Goal: Task Accomplishment & Management: Use online tool/utility

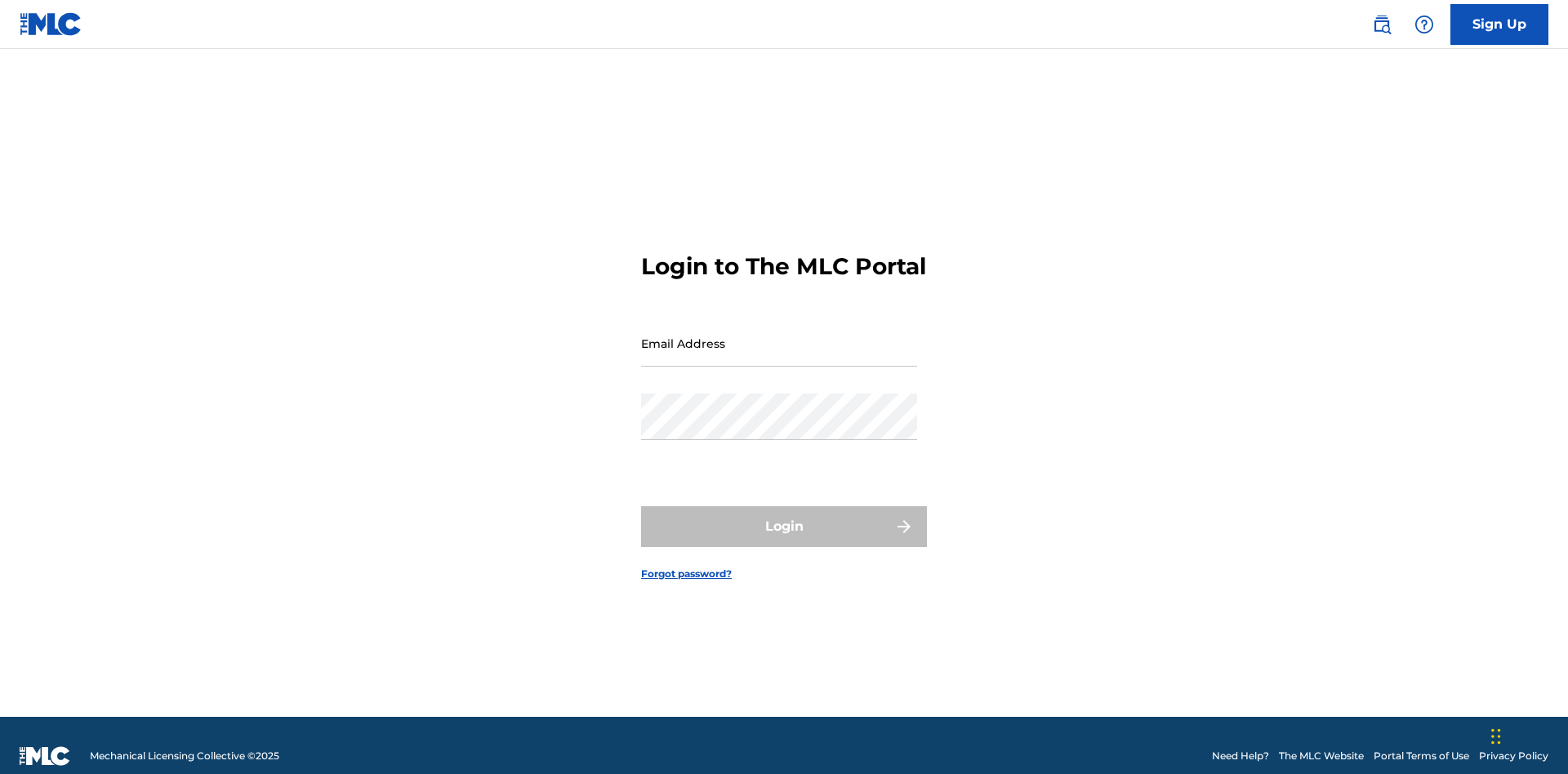
scroll to position [21, 0]
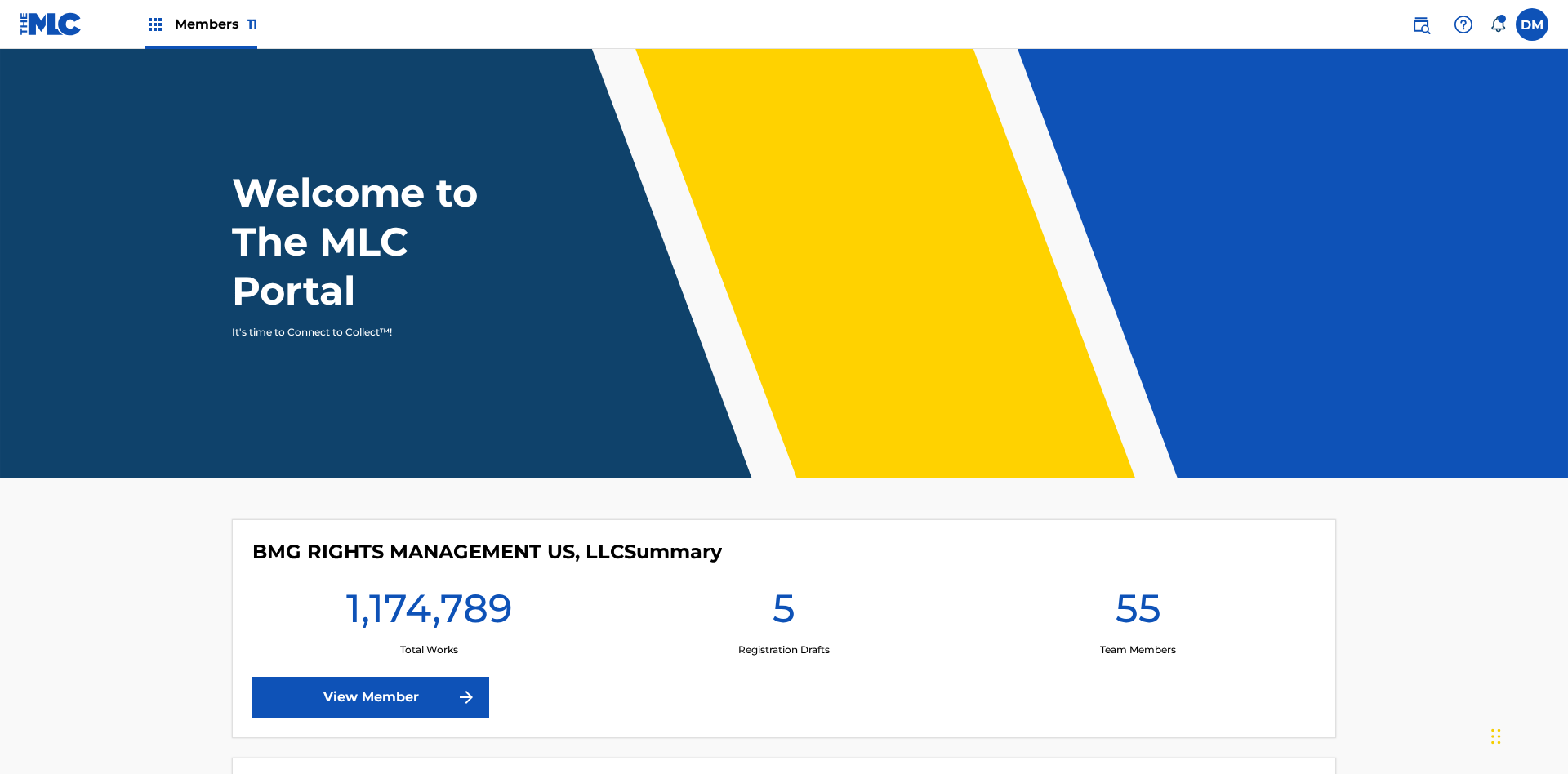
click at [201, 24] on span "Members 11" at bounding box center [216, 24] width 83 height 18
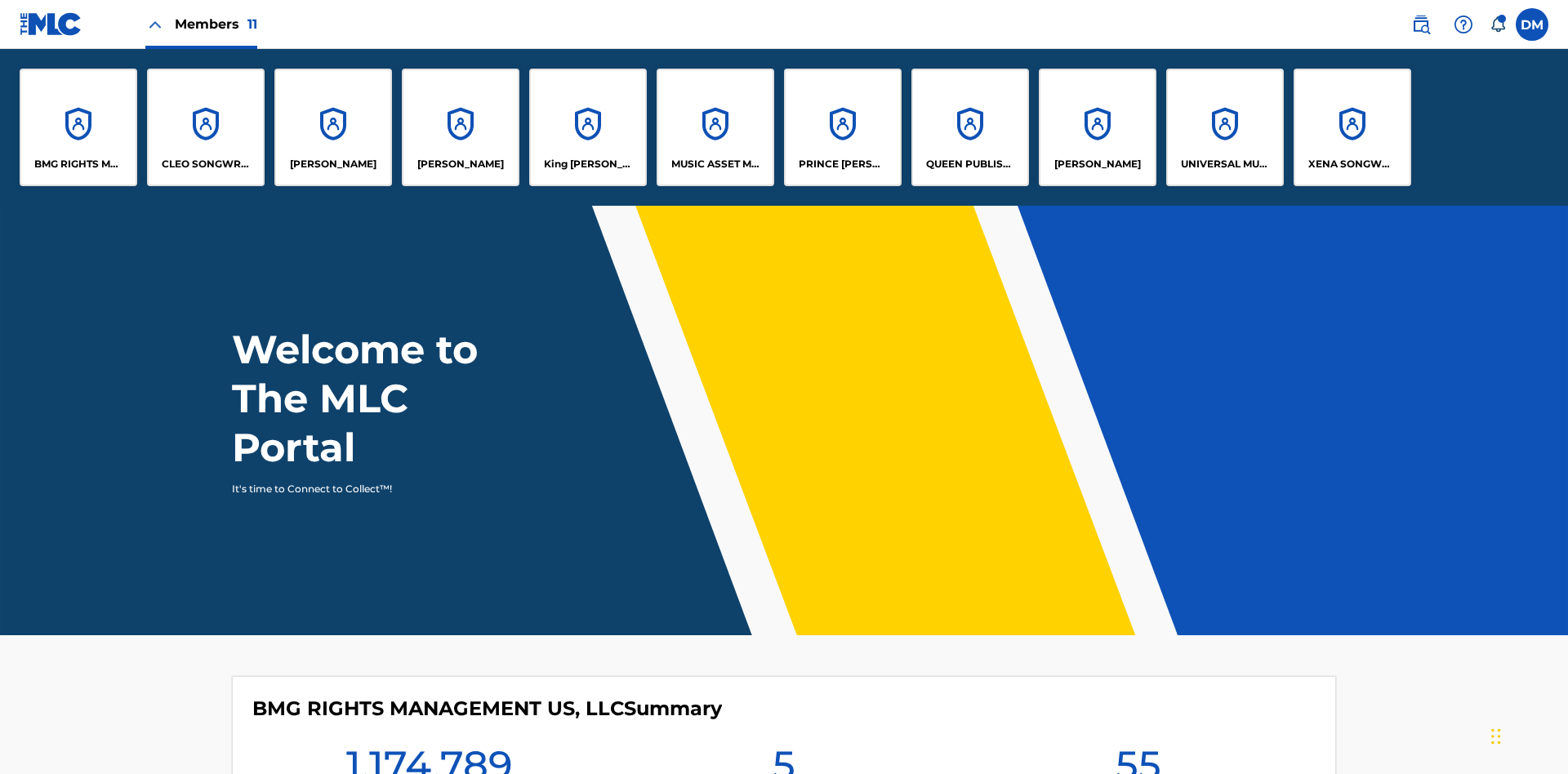
click at [78, 164] on p "BMG RIGHTS MANAGEMENT US, LLC" at bounding box center [78, 164] width 89 height 15
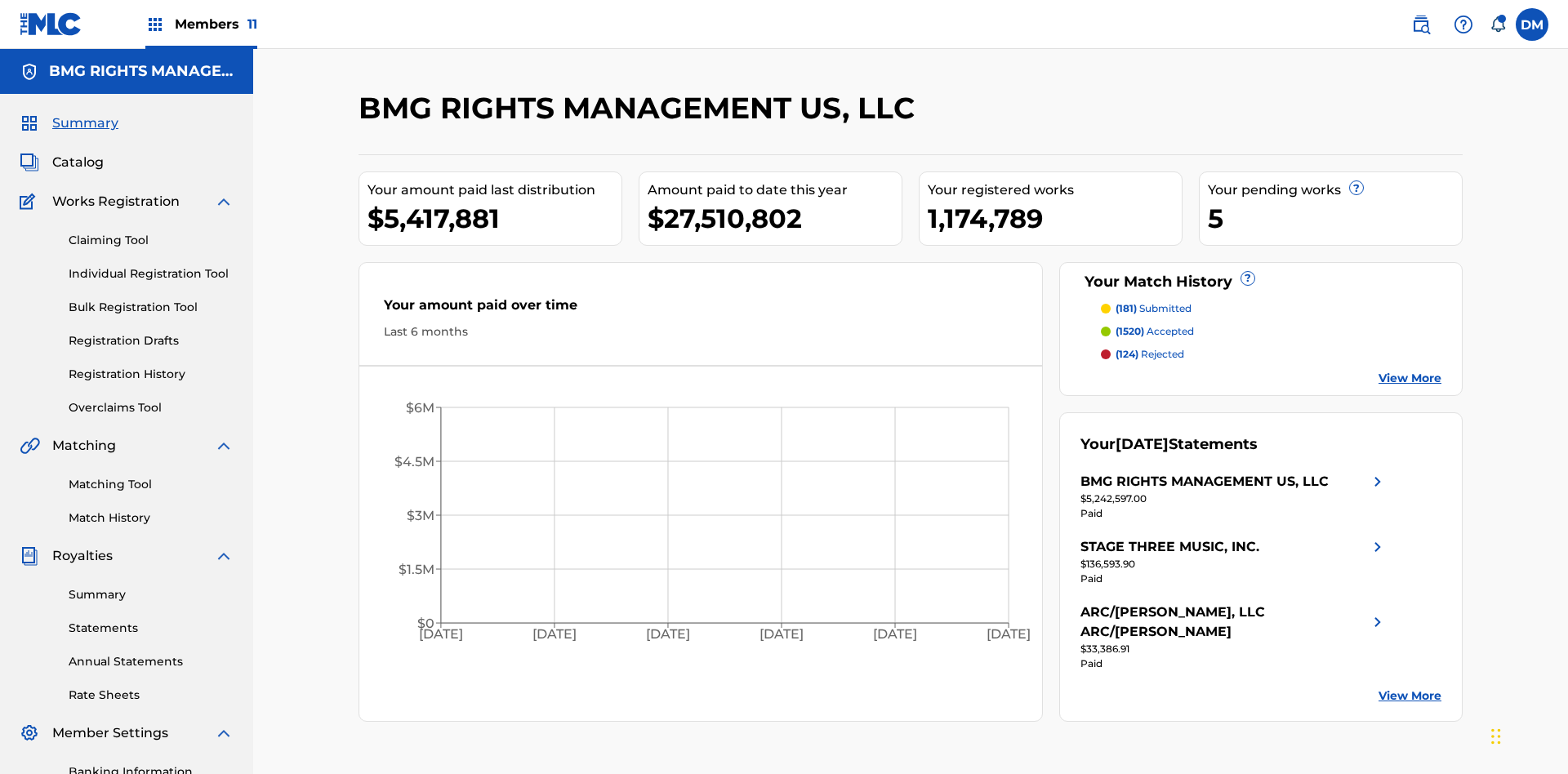
click at [151, 399] on link "Overclaims Tool" at bounding box center [151, 407] width 165 height 17
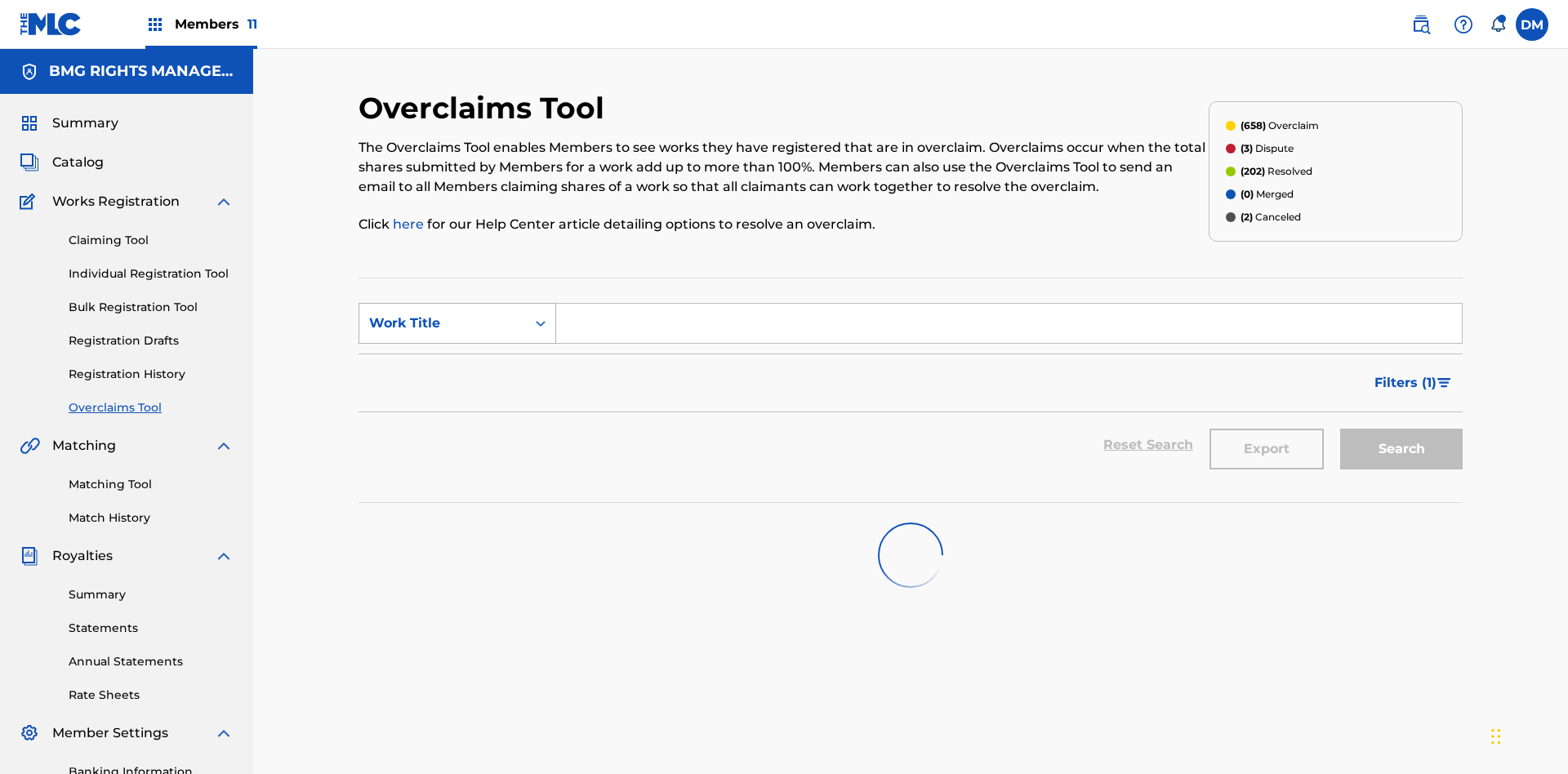
click at [442, 313] on div "Work Title" at bounding box center [442, 323] width 147 height 19
click at [457, 343] on div "MLC Song Code" at bounding box center [457, 364] width 196 height 41
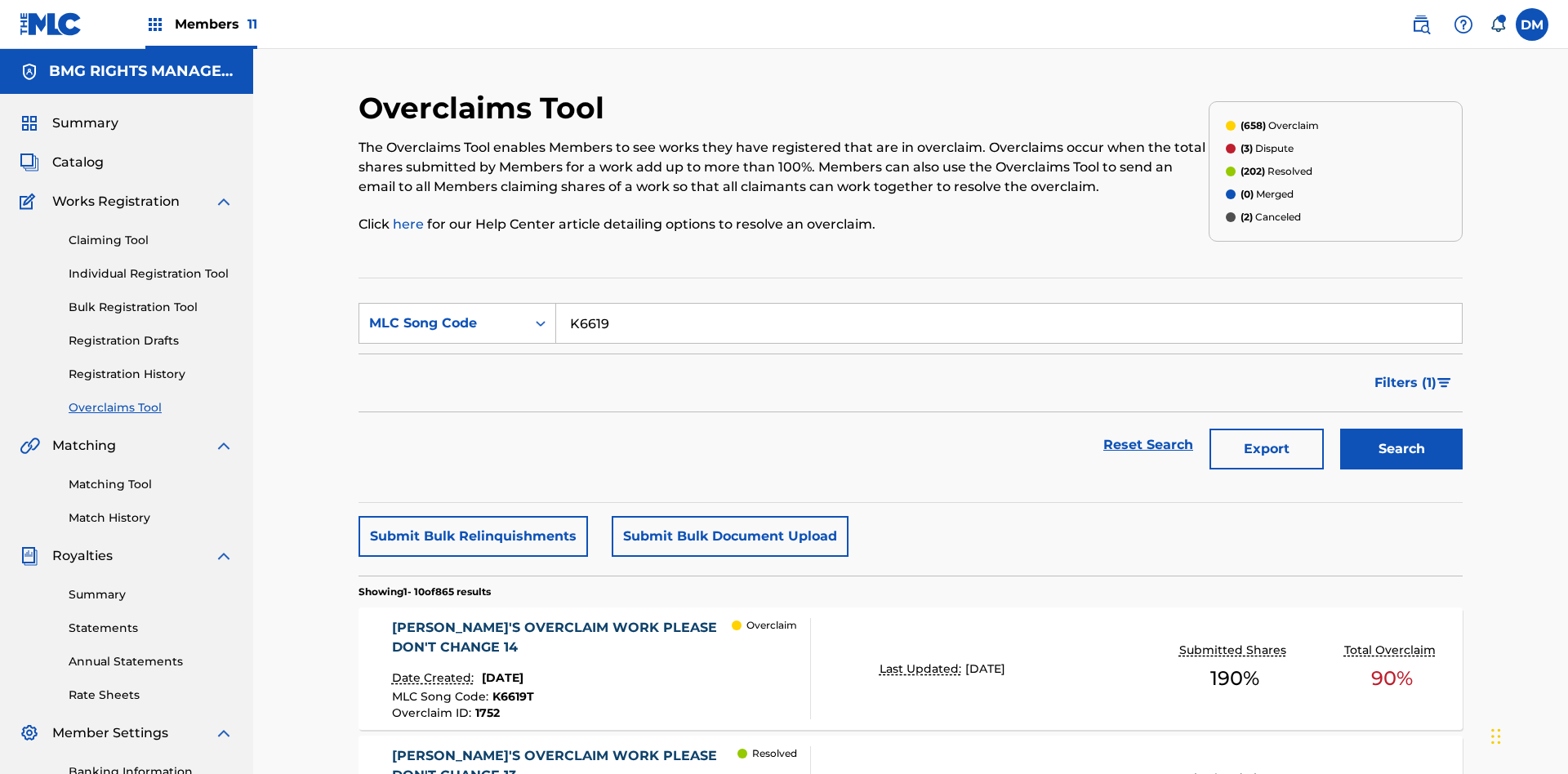
type input "K6619T"
click at [1402, 429] on button "Search" at bounding box center [1401, 449] width 122 height 41
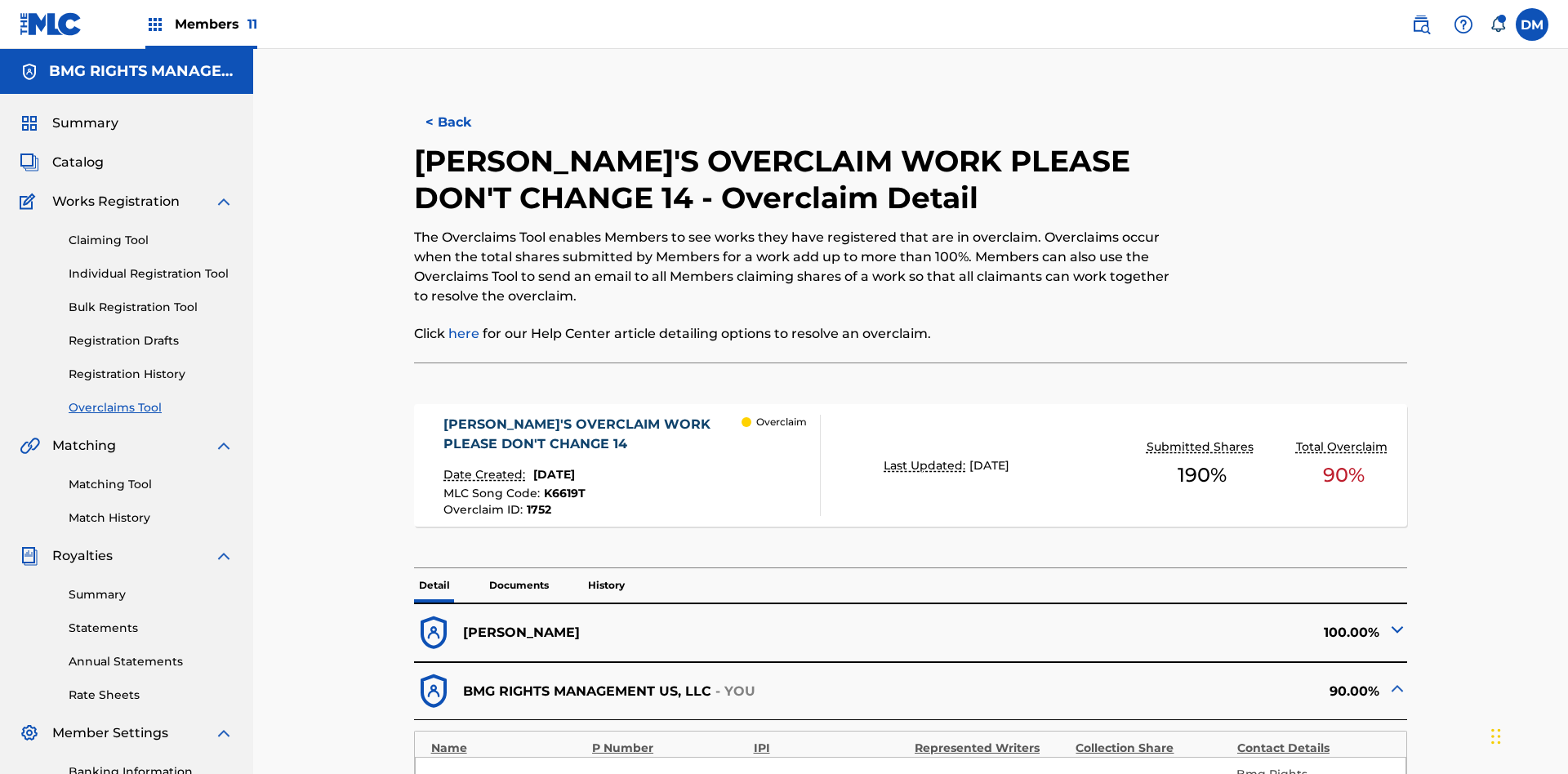
type input "62"
type input "64"
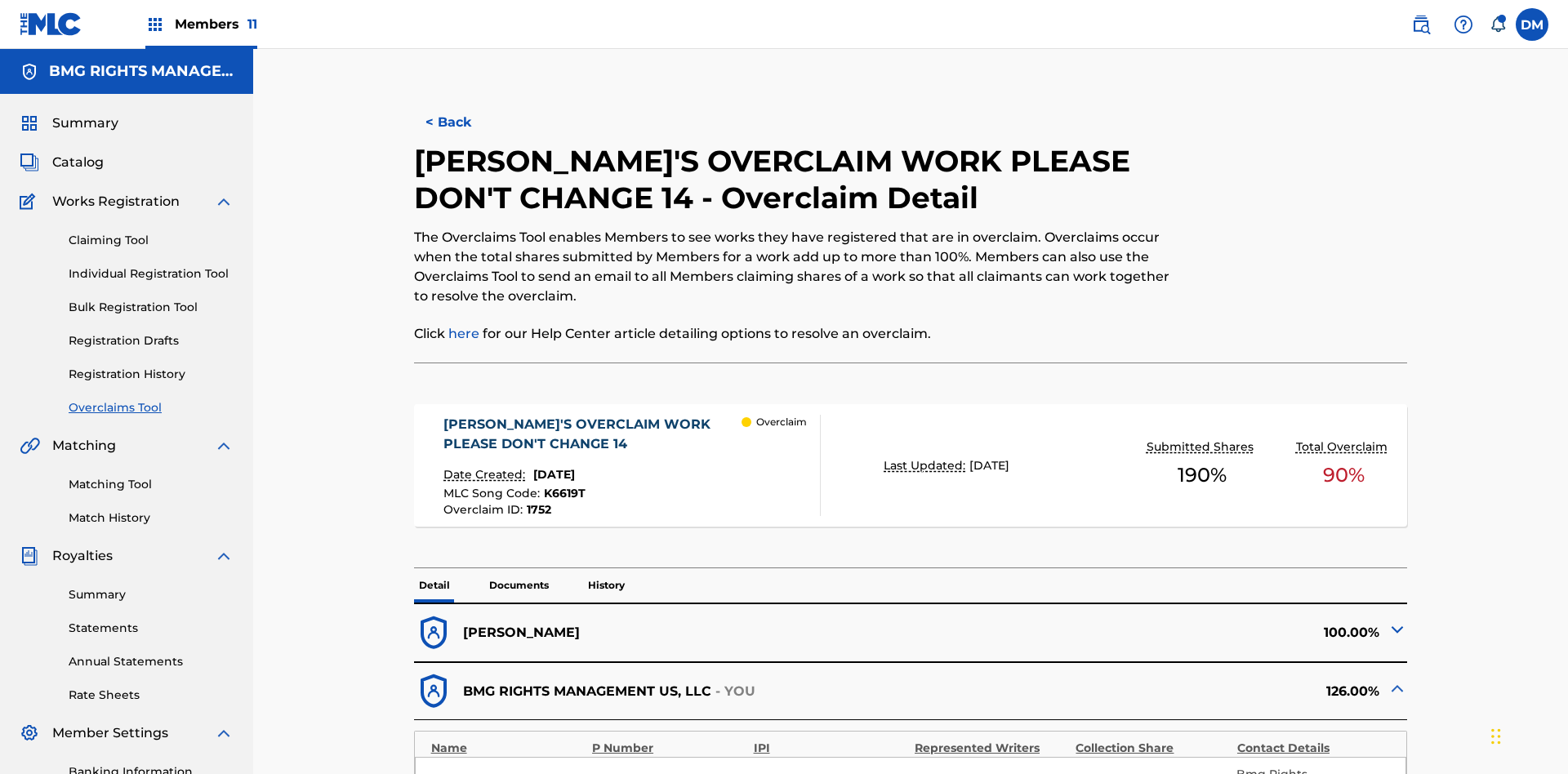
type input "16"
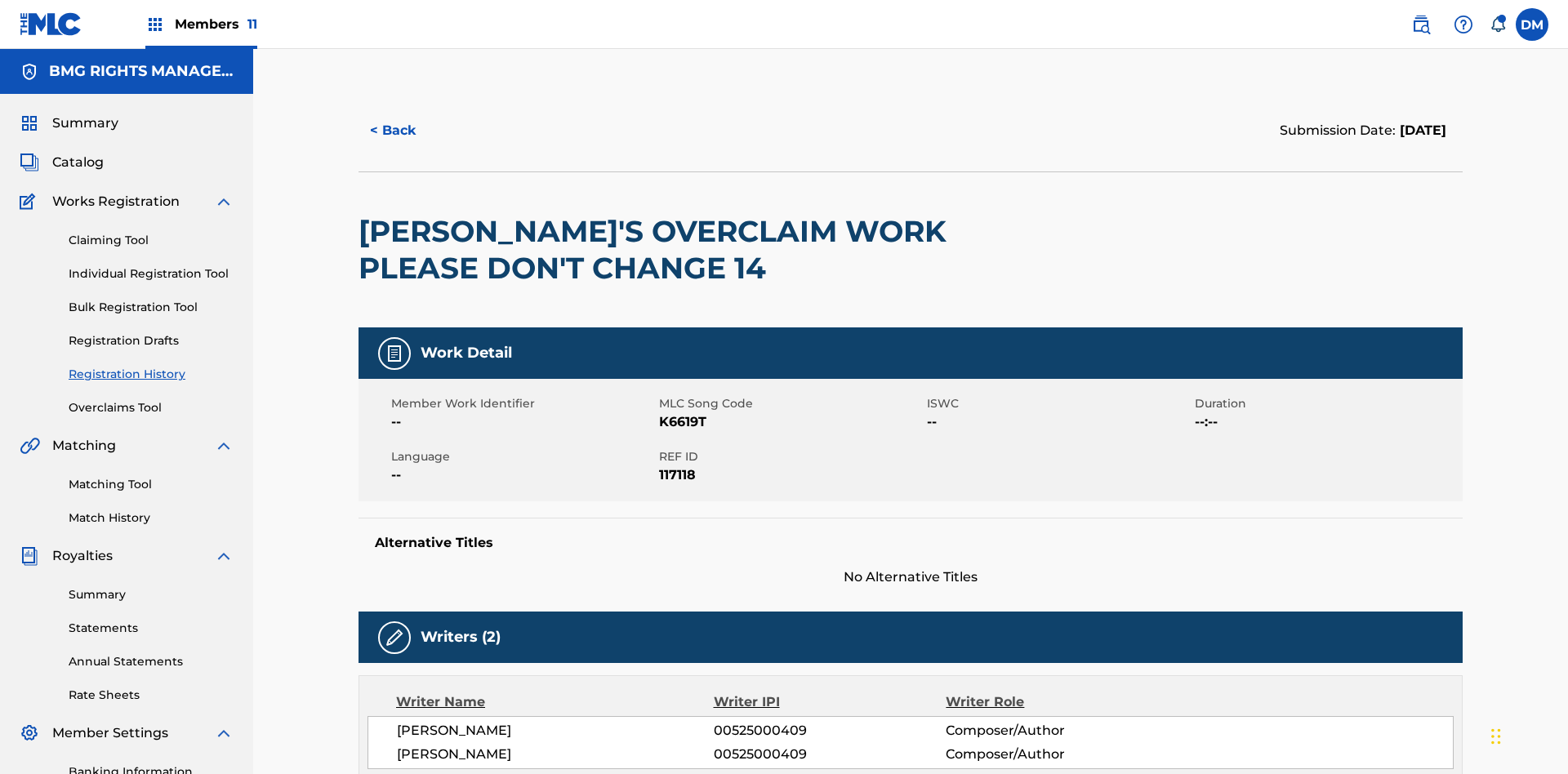
click at [151, 399] on link "Overclaims Tool" at bounding box center [151, 407] width 165 height 17
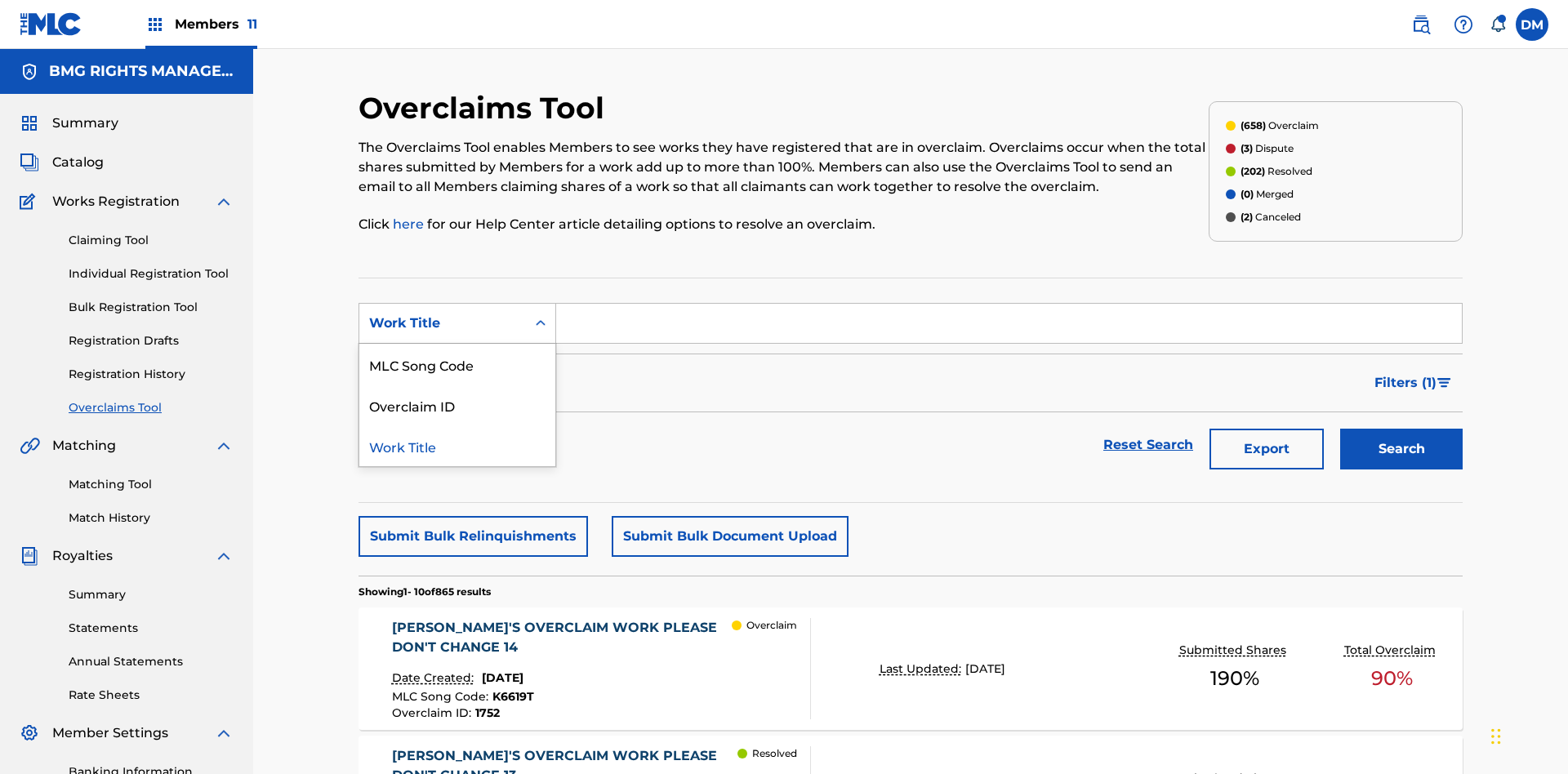
click at [457, 343] on div "MLC Song Code" at bounding box center [457, 364] width 196 height 41
